Goal: Transaction & Acquisition: Subscribe to service/newsletter

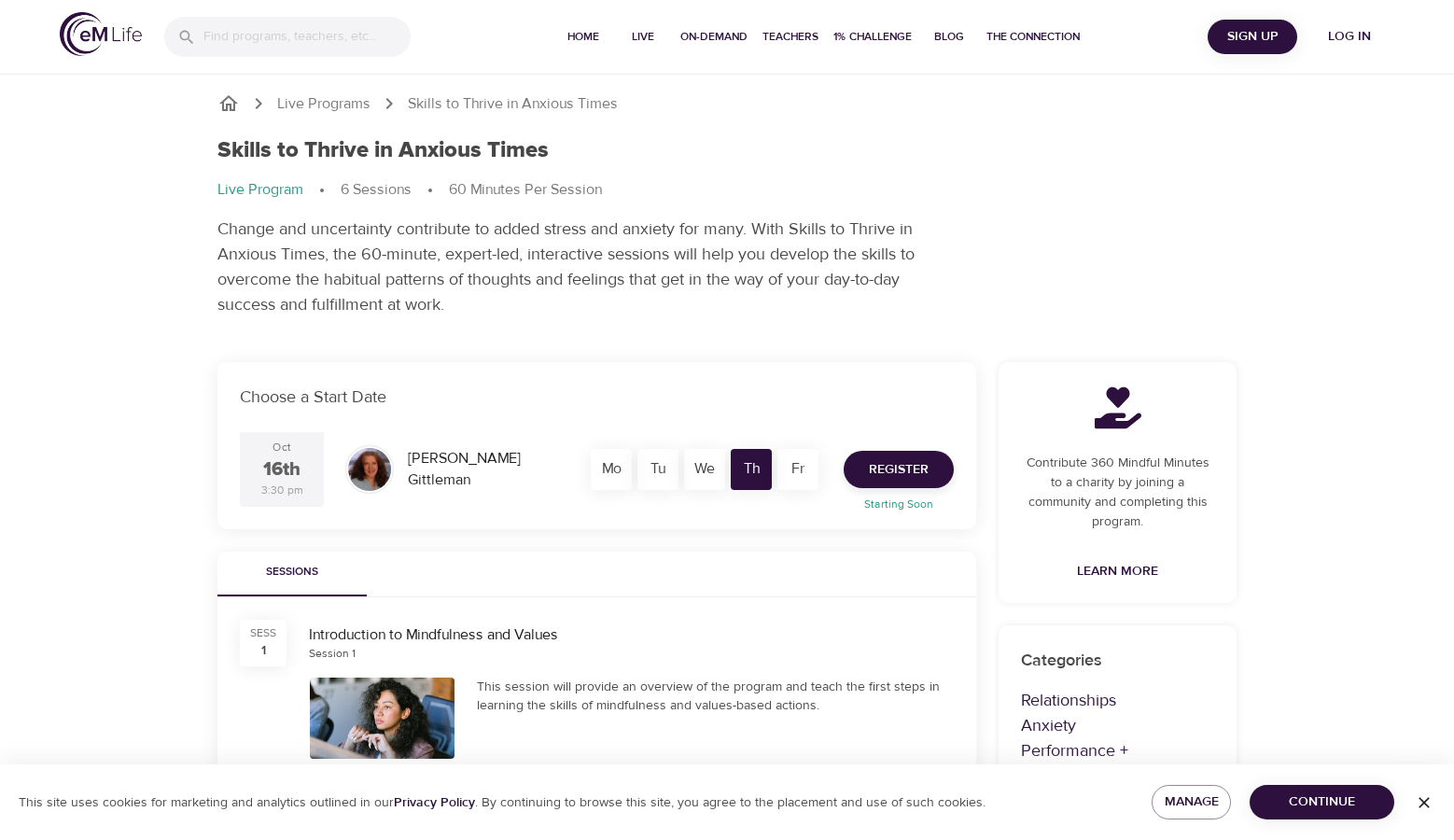
click at [1, 416] on div "Live Programs Skills to Thrive in Anxious Times Skills to Thrive in Anxious Tim…" at bounding box center [727, 765] width 1454 height 1531
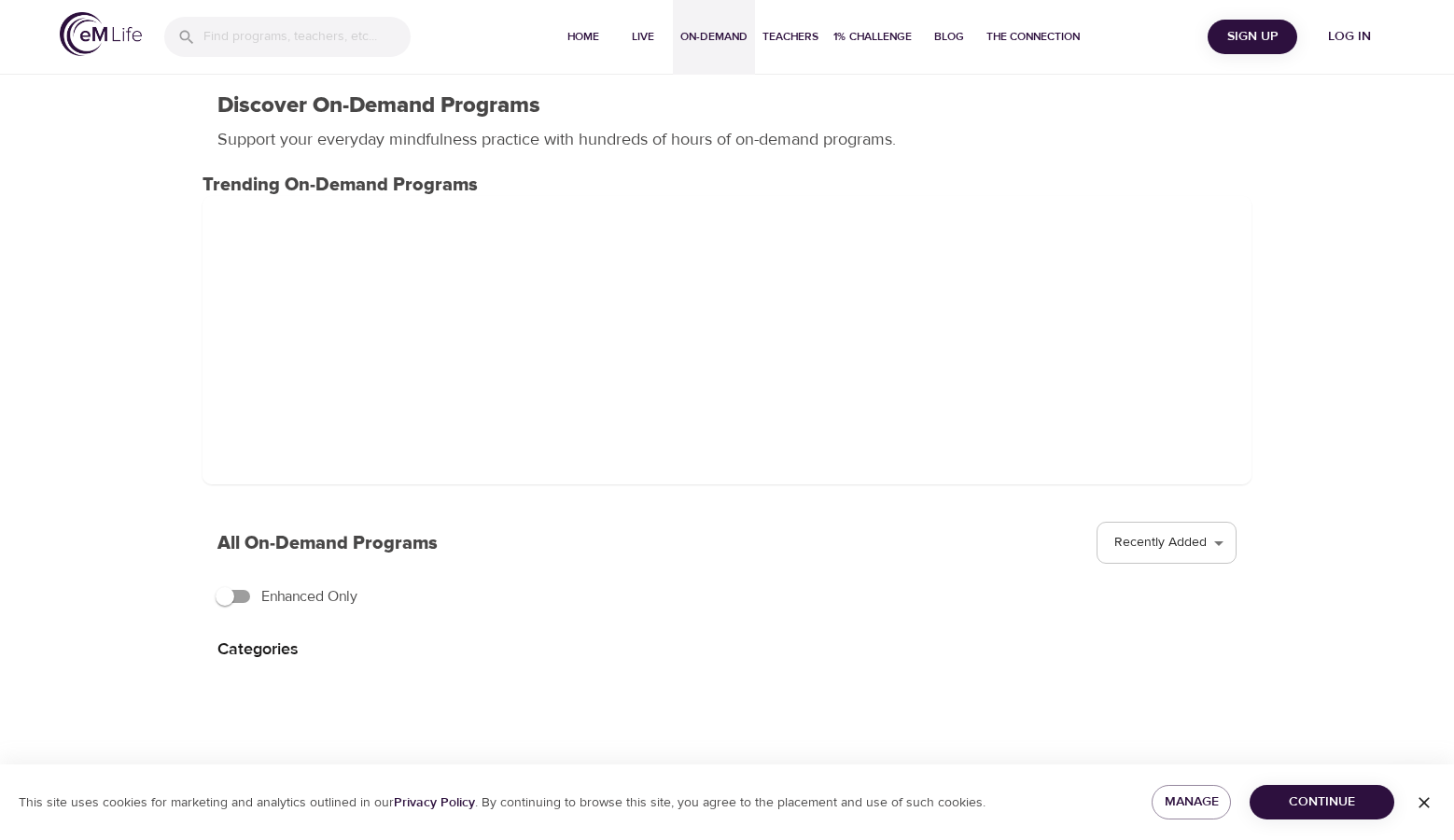
select select "recent"
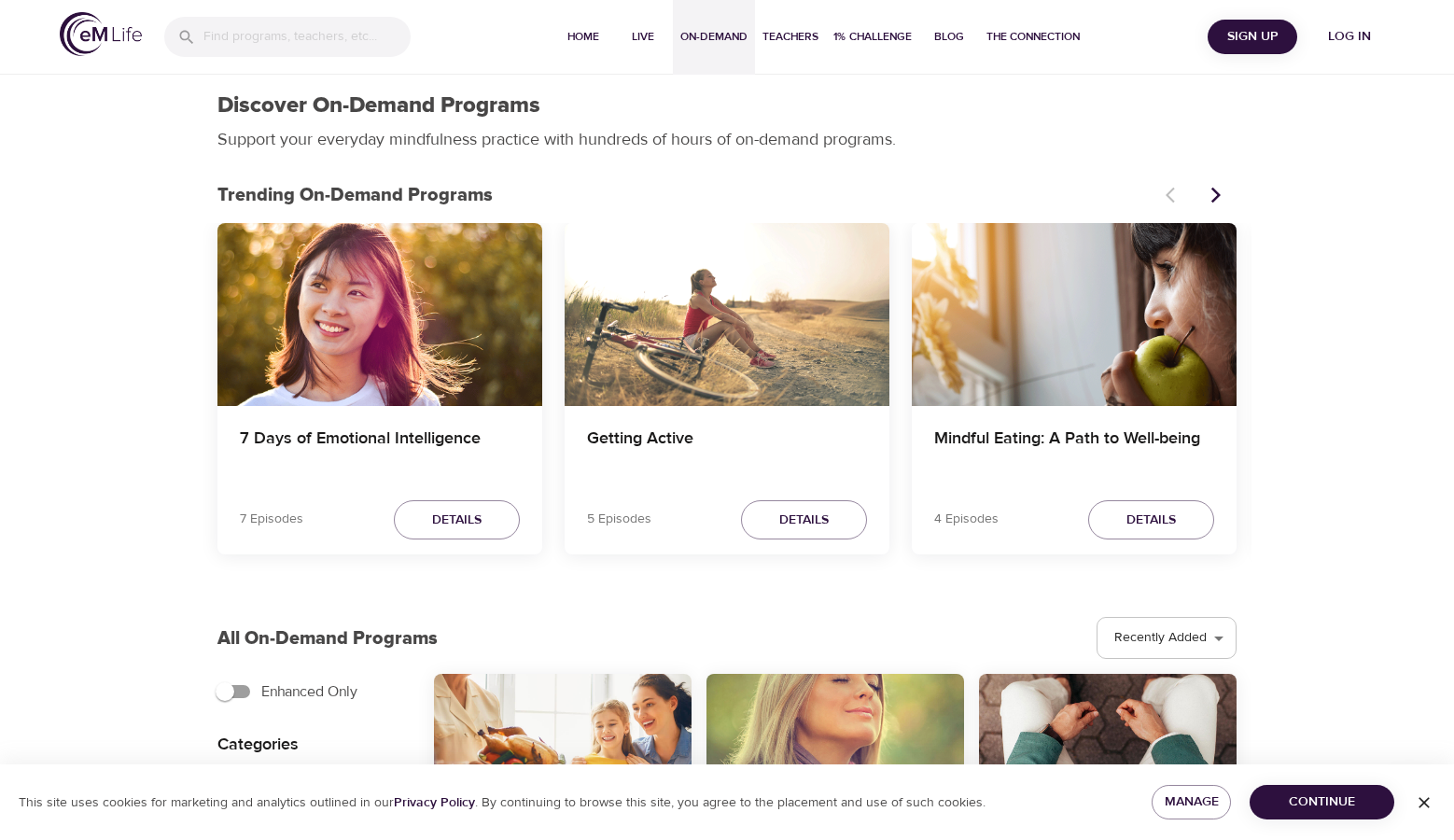
click at [1256, 42] on span "Sign Up" at bounding box center [1252, 37] width 75 height 24
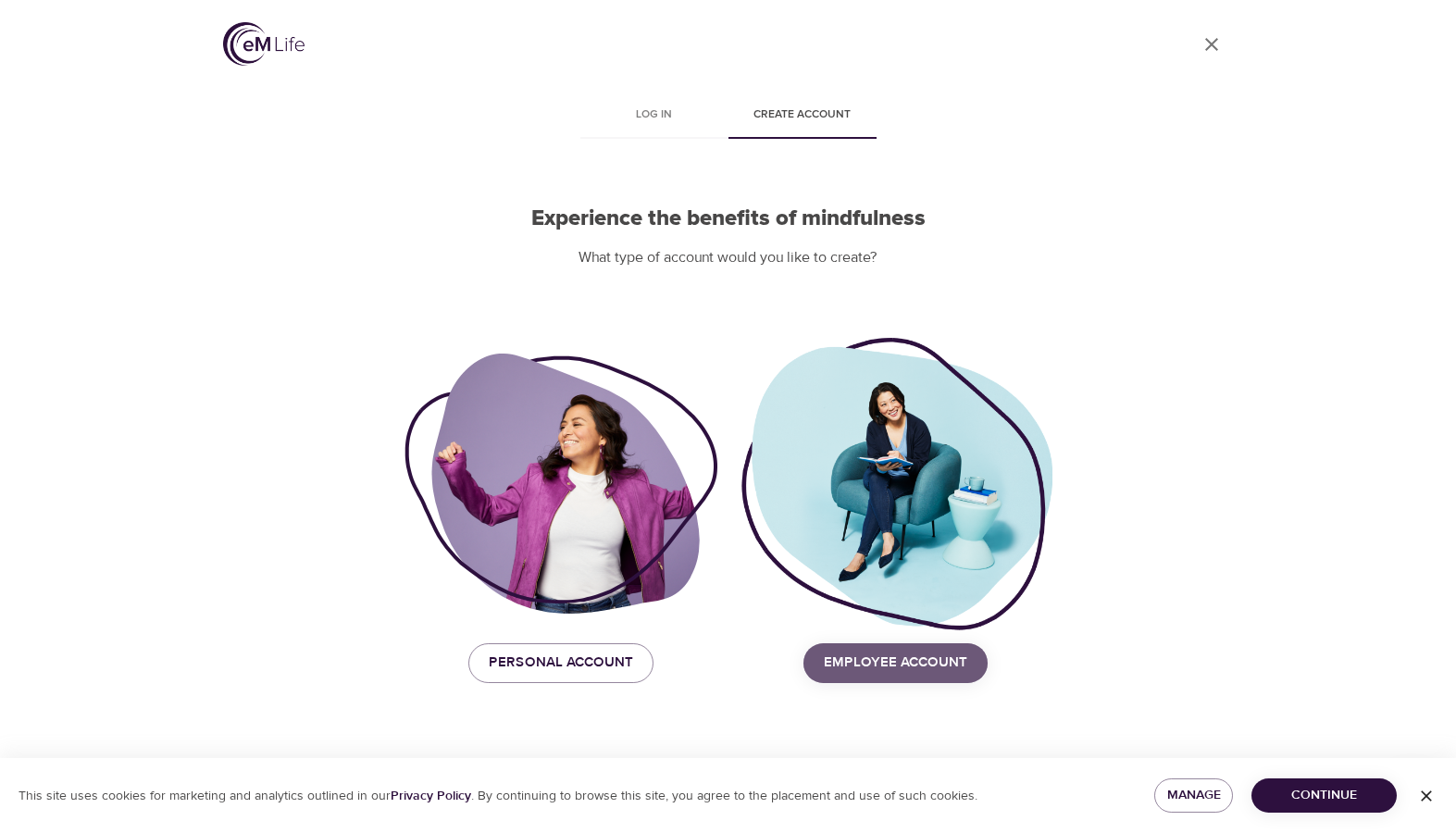
click at [942, 670] on span "Employee Account" at bounding box center [895, 662] width 143 height 24
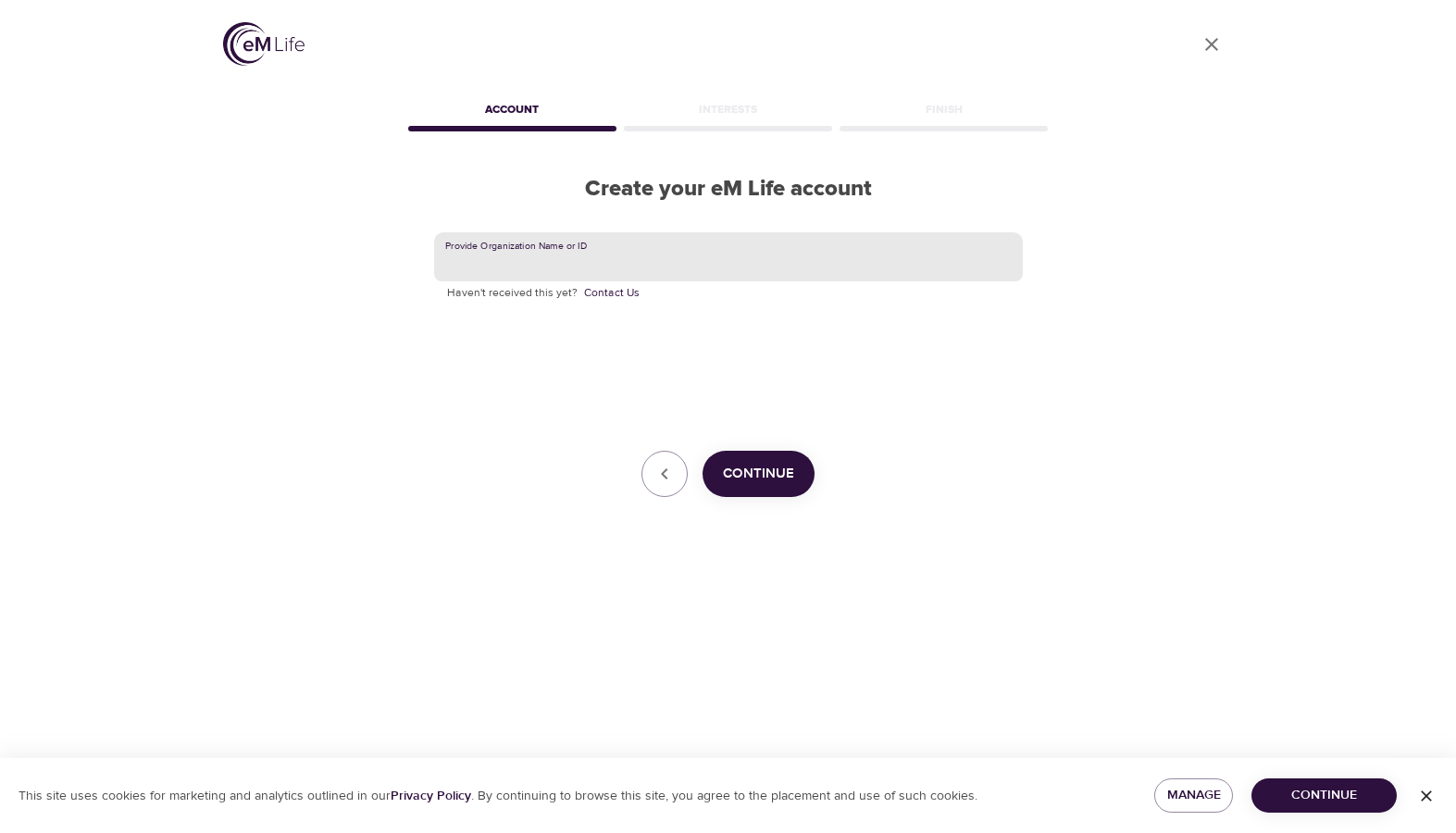
click at [602, 262] on input "text" at bounding box center [728, 257] width 588 height 50
click at [718, 246] on input "text" at bounding box center [728, 257] width 588 height 50
type input "nisource"
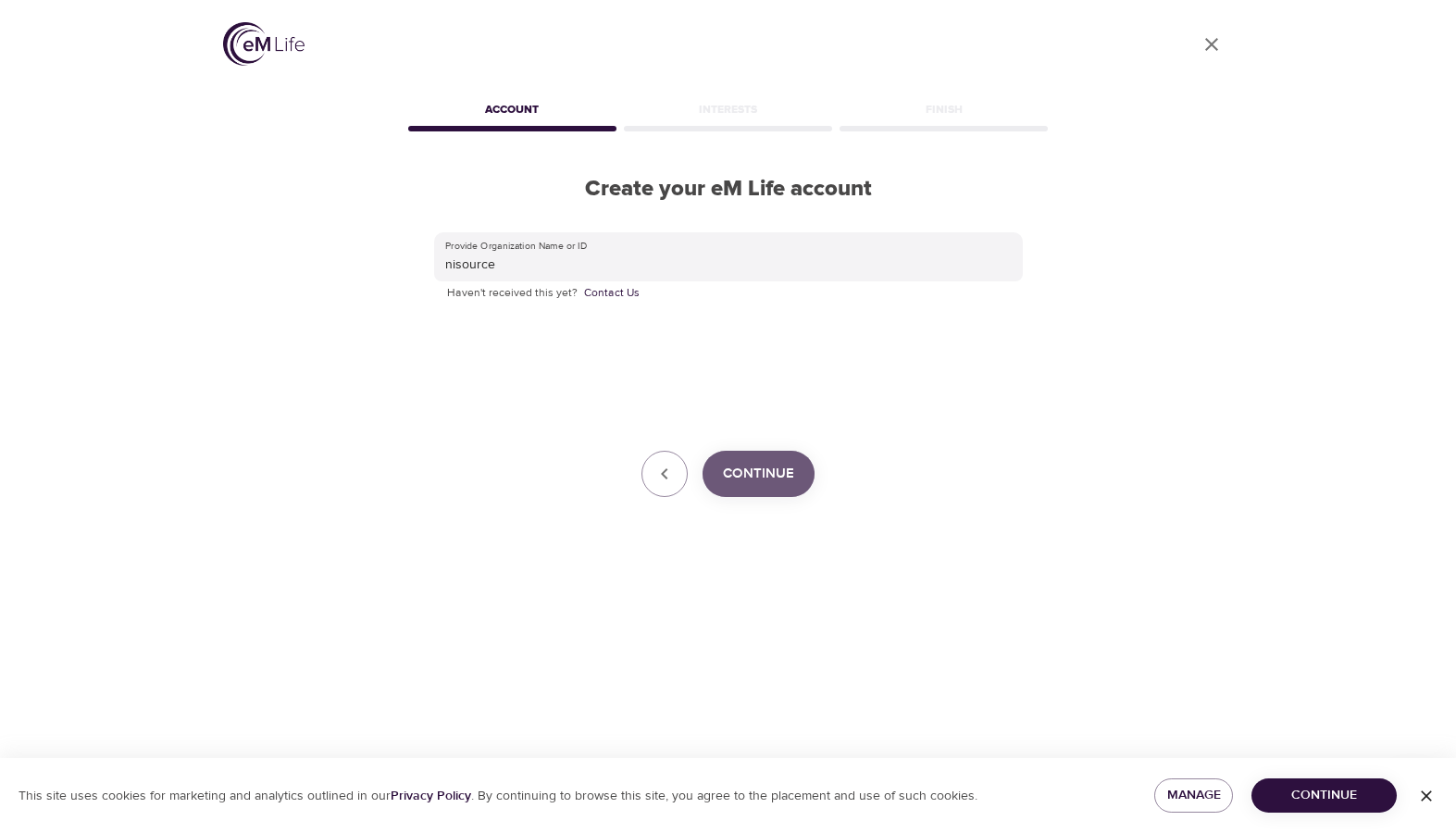
click at [756, 487] on button "Continue" at bounding box center [758, 473] width 112 height 46
